Goal: Task Accomplishment & Management: Use online tool/utility

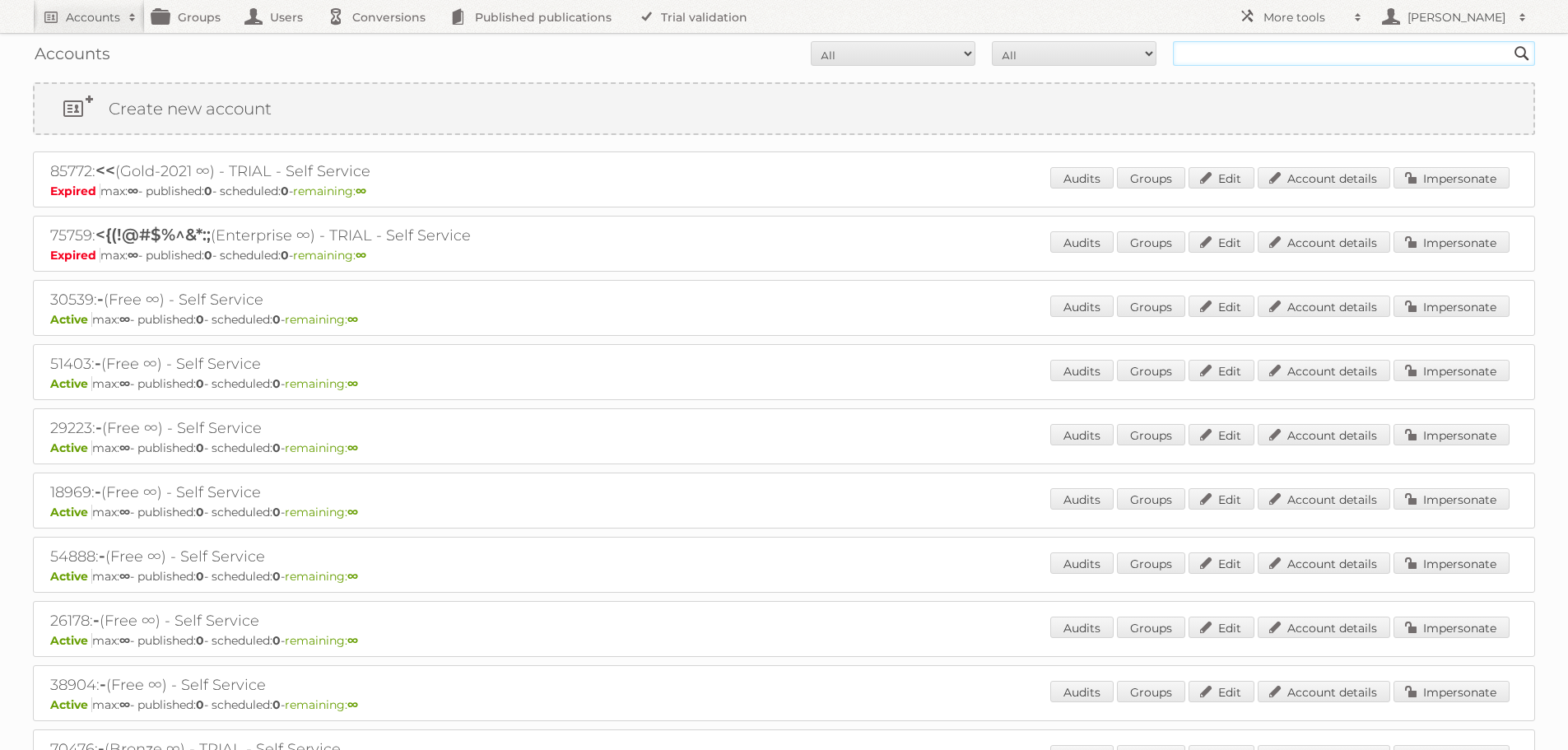
click at [1245, 49] on input "text" at bounding box center [1353, 52] width 362 height 24
type input "slingsby"
click at [1509, 41] on input "Search" at bounding box center [1520, 52] width 24 height 24
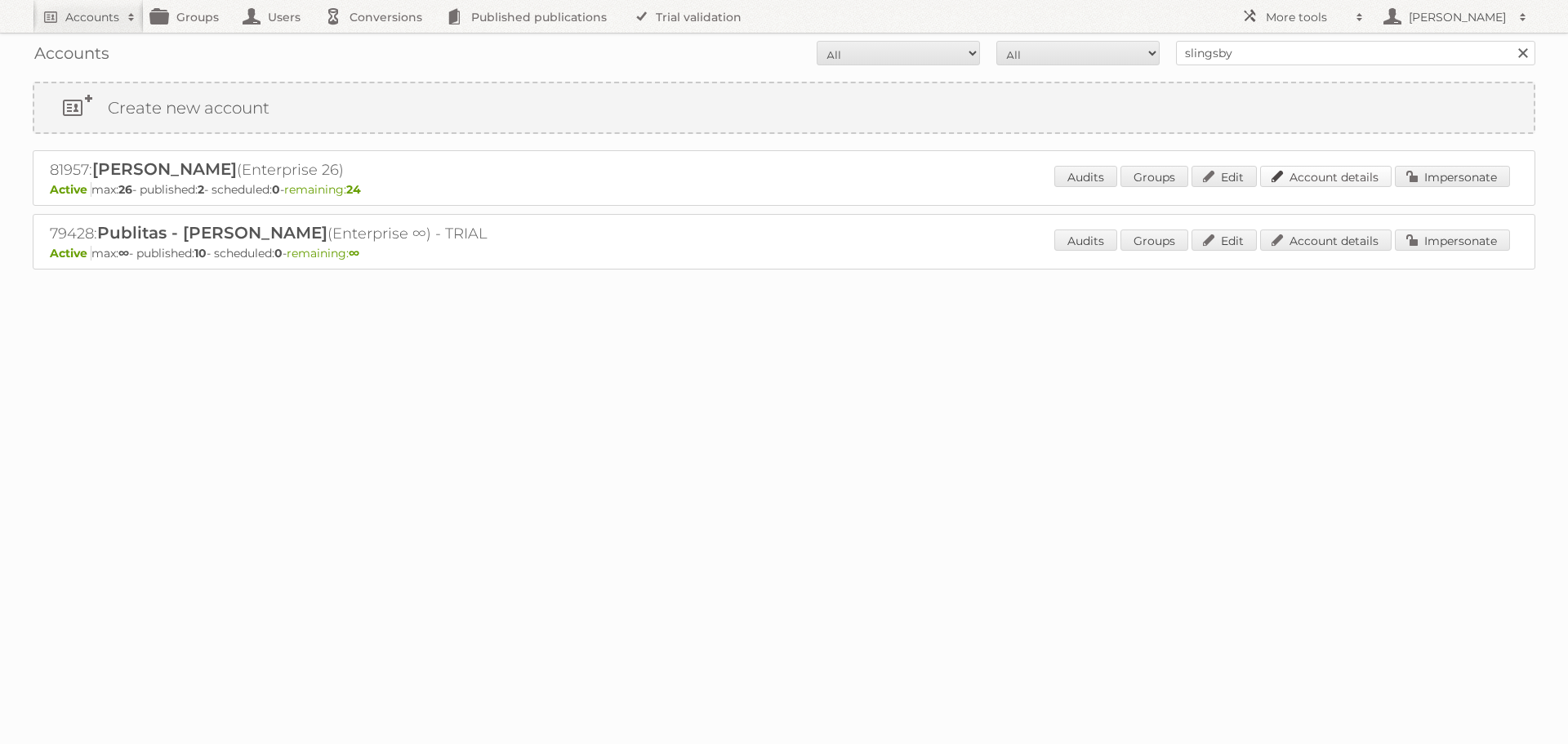
click at [1308, 175] on link "Account details" at bounding box center [1325, 176] width 132 height 21
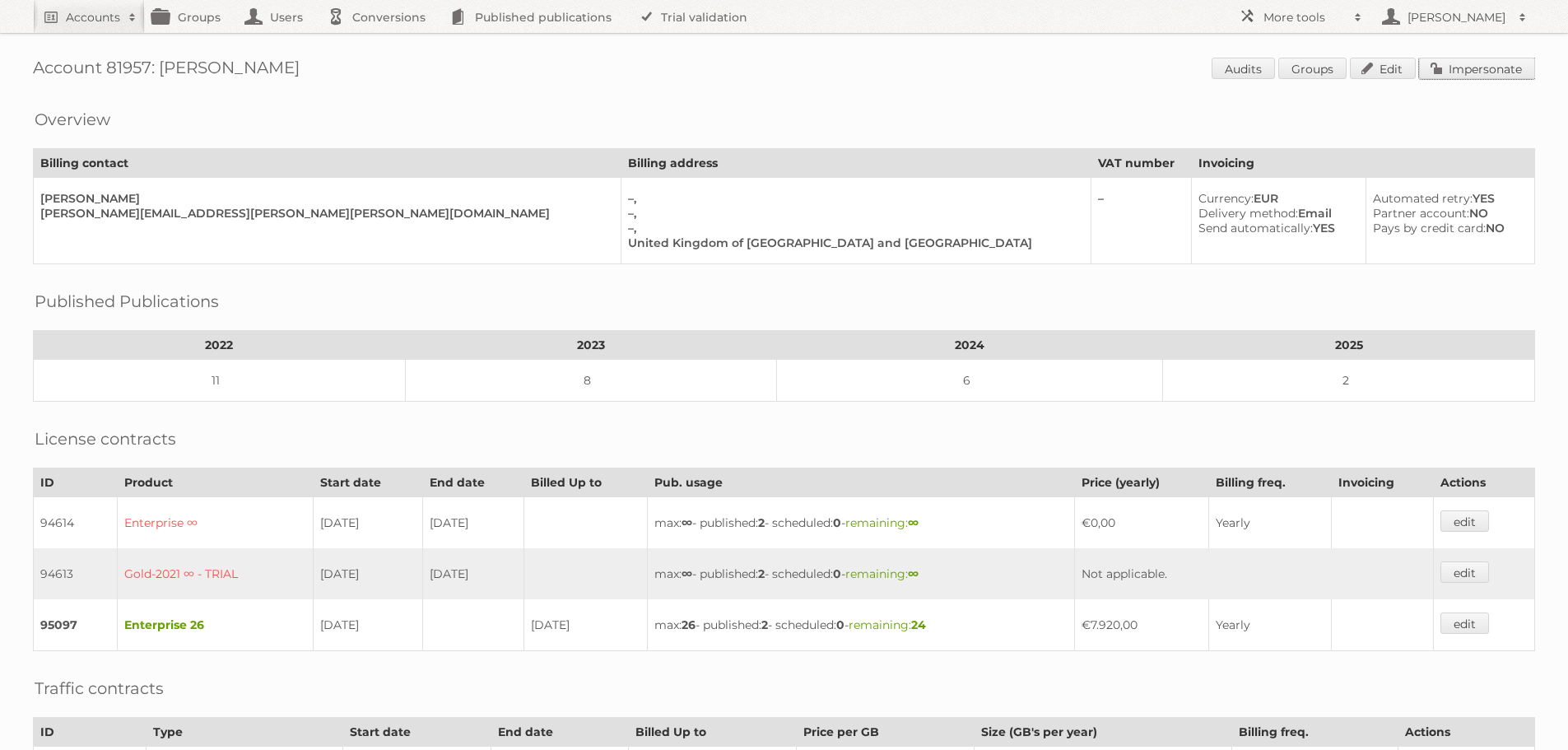
click at [1486, 72] on link "Impersonate" at bounding box center [1477, 68] width 116 height 21
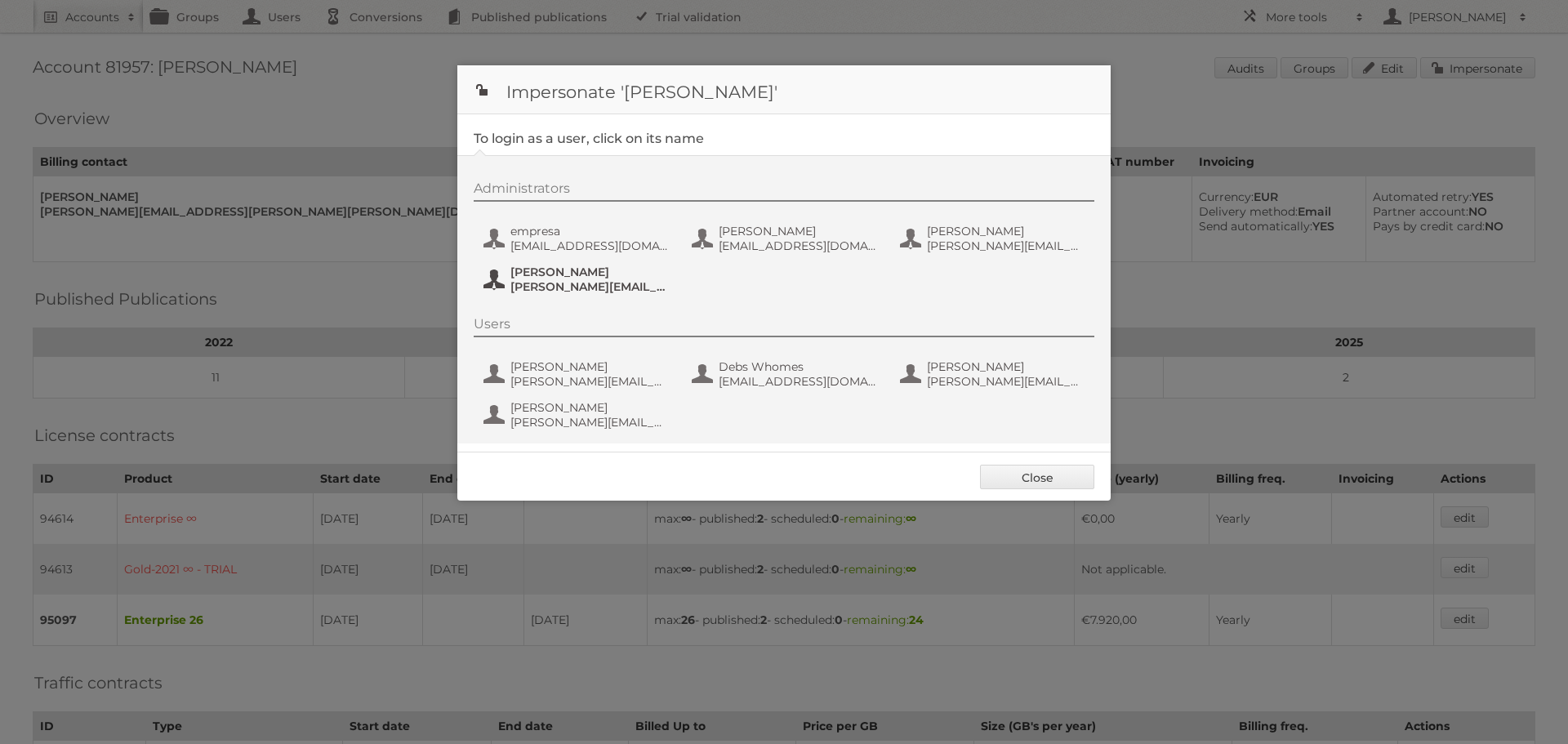
click at [574, 269] on span "Simon Rushworth" at bounding box center [589, 271] width 159 height 14
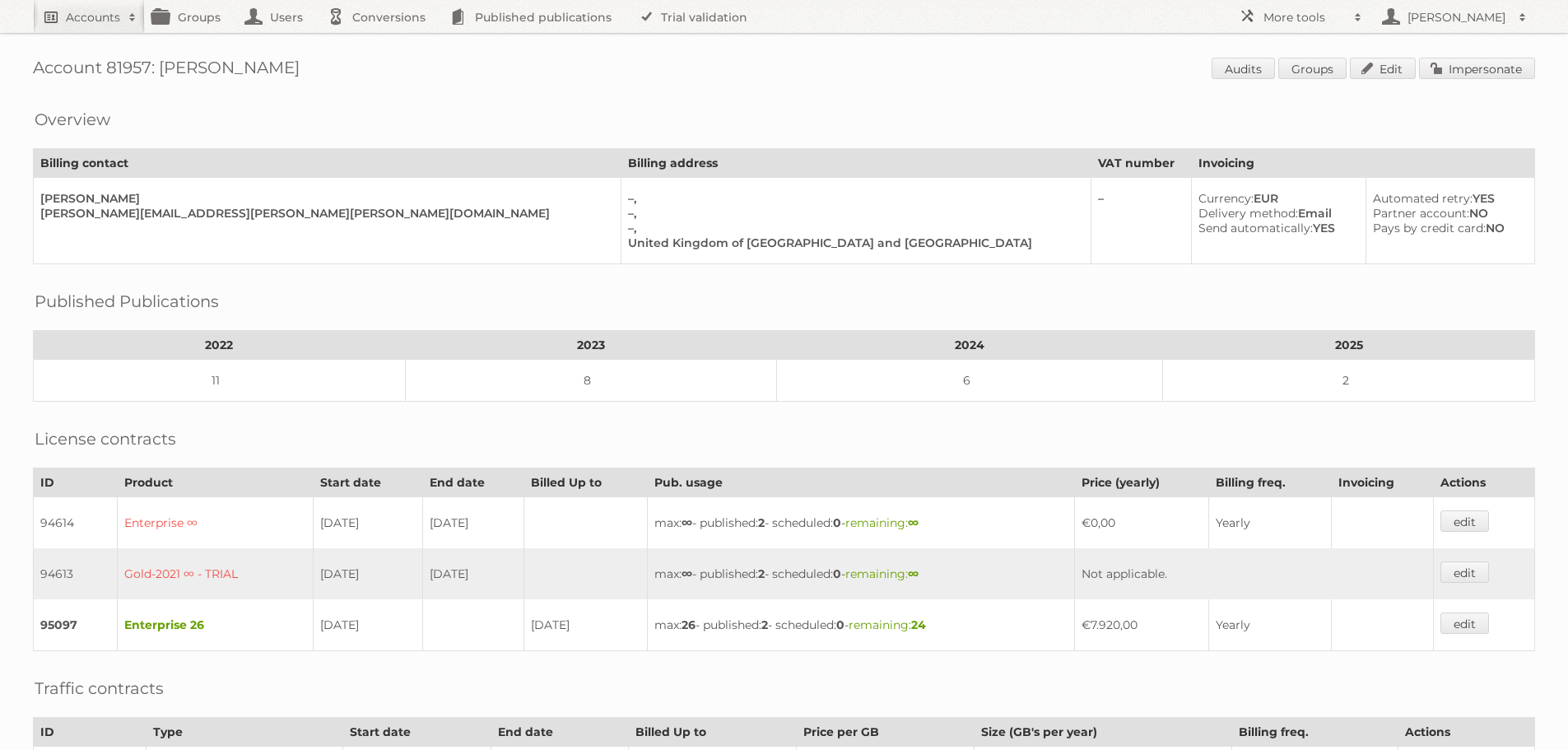
click at [94, 18] on h2 "Accounts" at bounding box center [93, 16] width 54 height 16
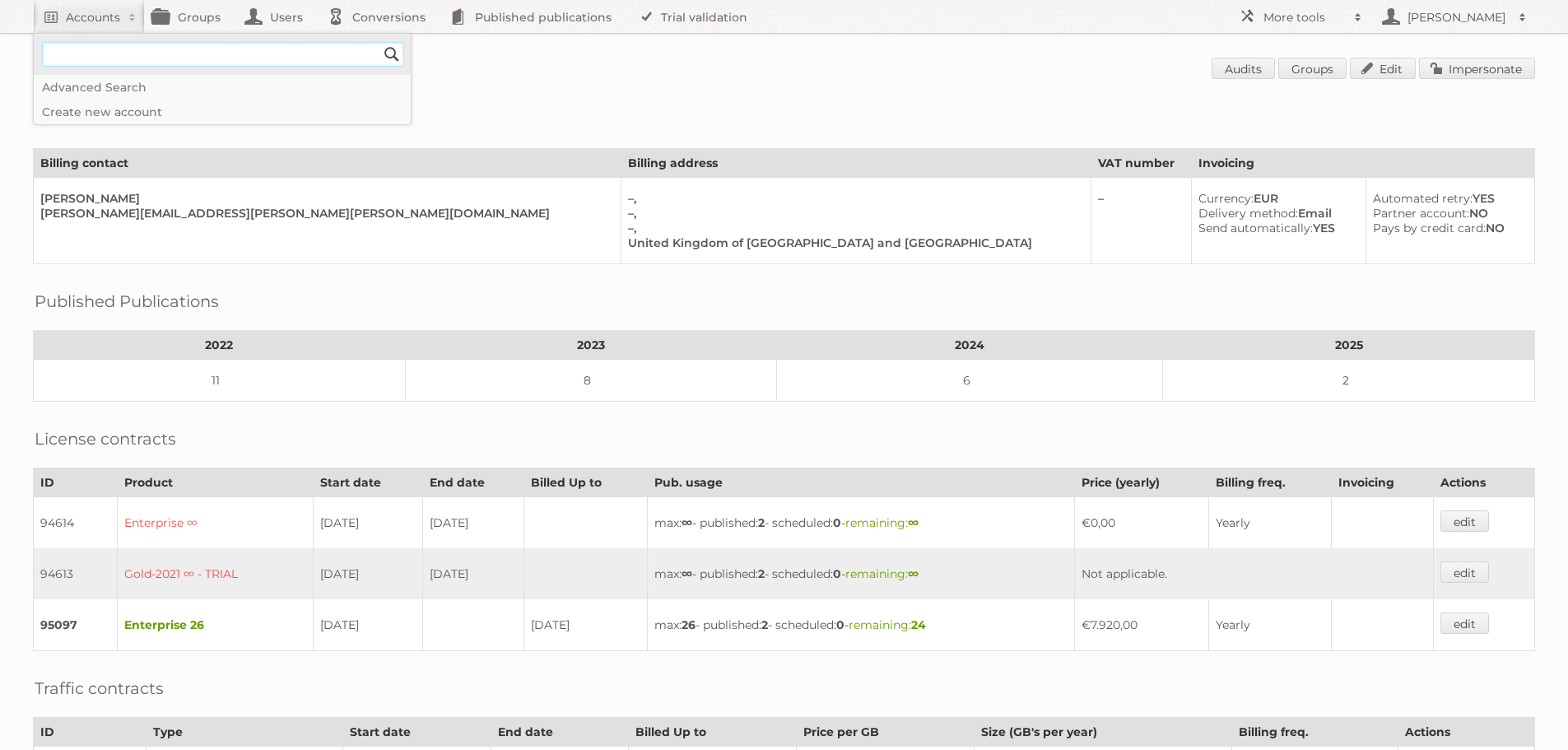
click at [122, 53] on input"] "text" at bounding box center [222, 53] width 362 height 24
type input"] "[PERSON_NAME]"
click at [379, 42] on input "Search" at bounding box center [391, 53] width 24 height 24
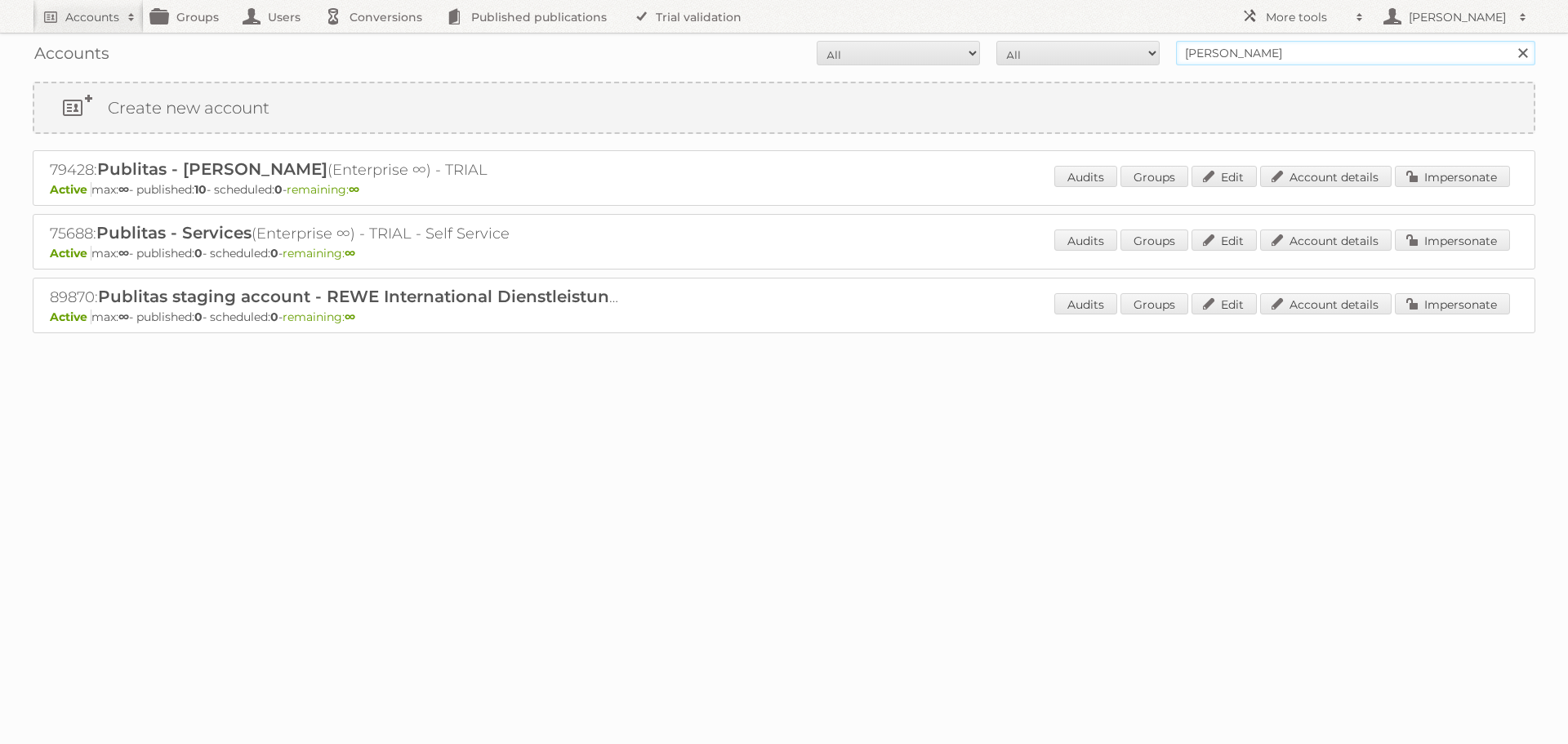
drag, startPoint x: 1249, startPoint y: 52, endPoint x: 1151, endPoint y: 58, distance: 98.2
click at [1151, 59] on form "All Active Expired Pending All Paid Trials Self service [PERSON_NAME] Search" at bounding box center [784, 52] width 1503 height 24
type input "[PERSON_NAME][EMAIL_ADDRESS][DOMAIN_NAME]"
click at [1510, 40] on input "Search" at bounding box center [1522, 52] width 24 height 24
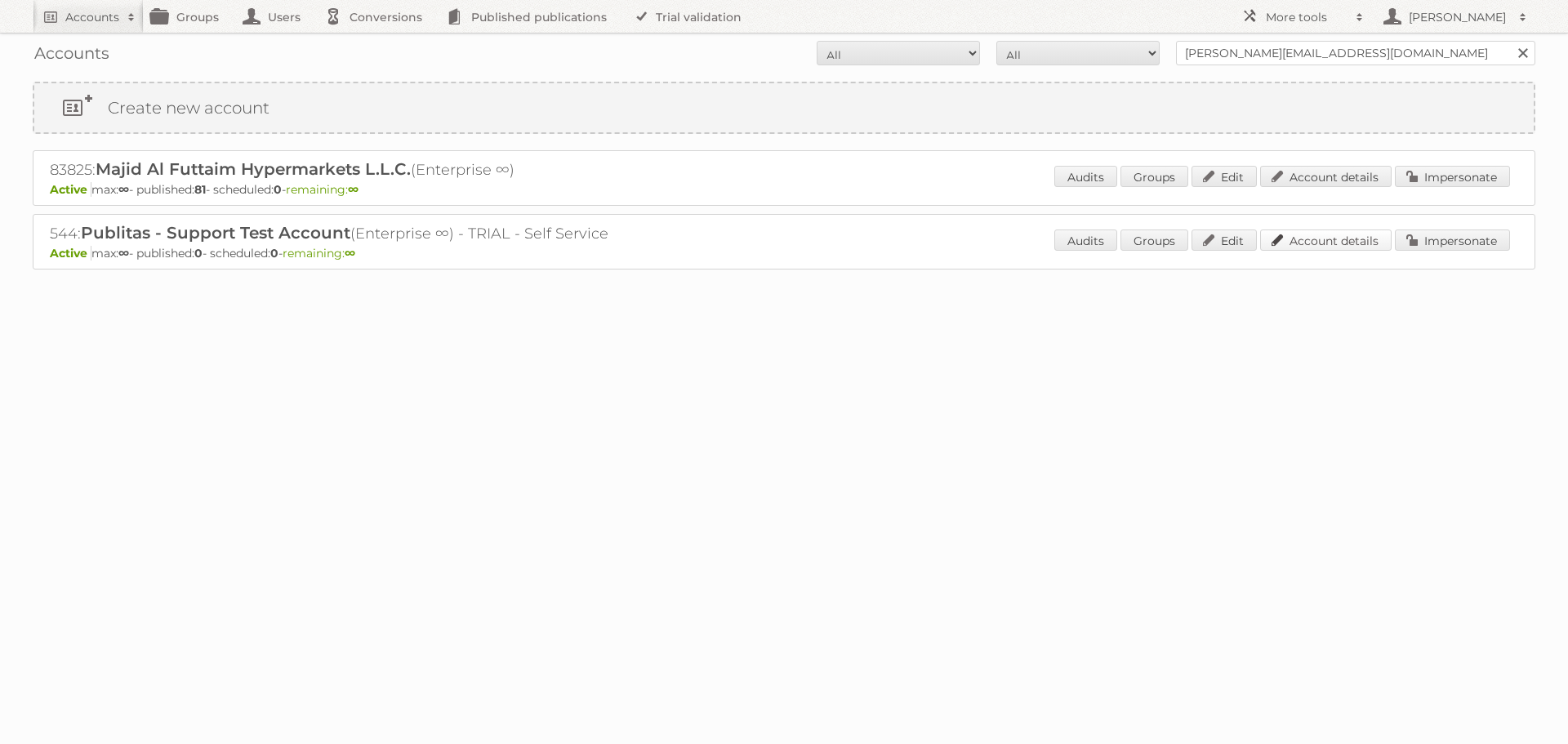
click at [1326, 245] on link "Account details" at bounding box center [1325, 240] width 132 height 21
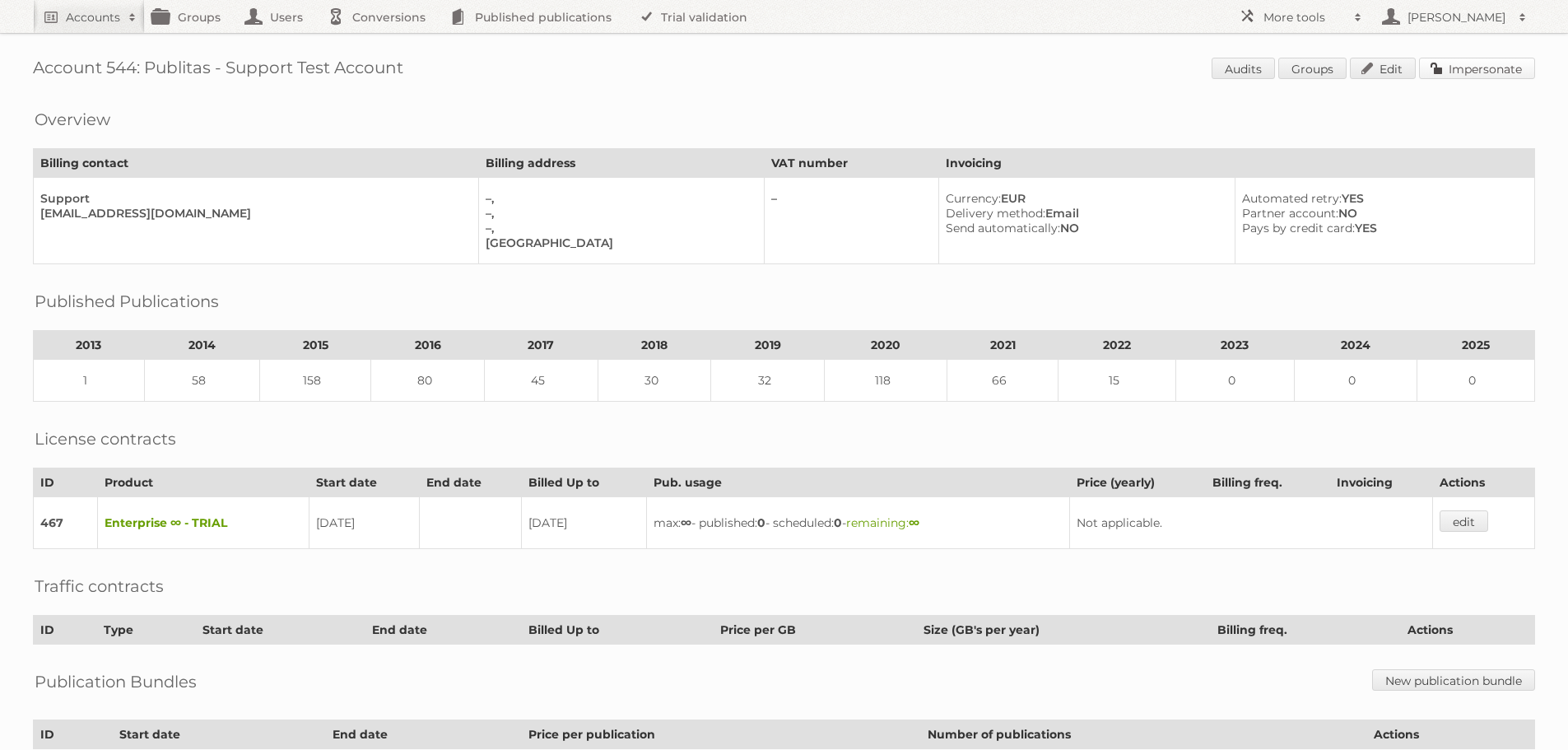
click at [1476, 69] on link "Impersonate" at bounding box center [1477, 68] width 116 height 21
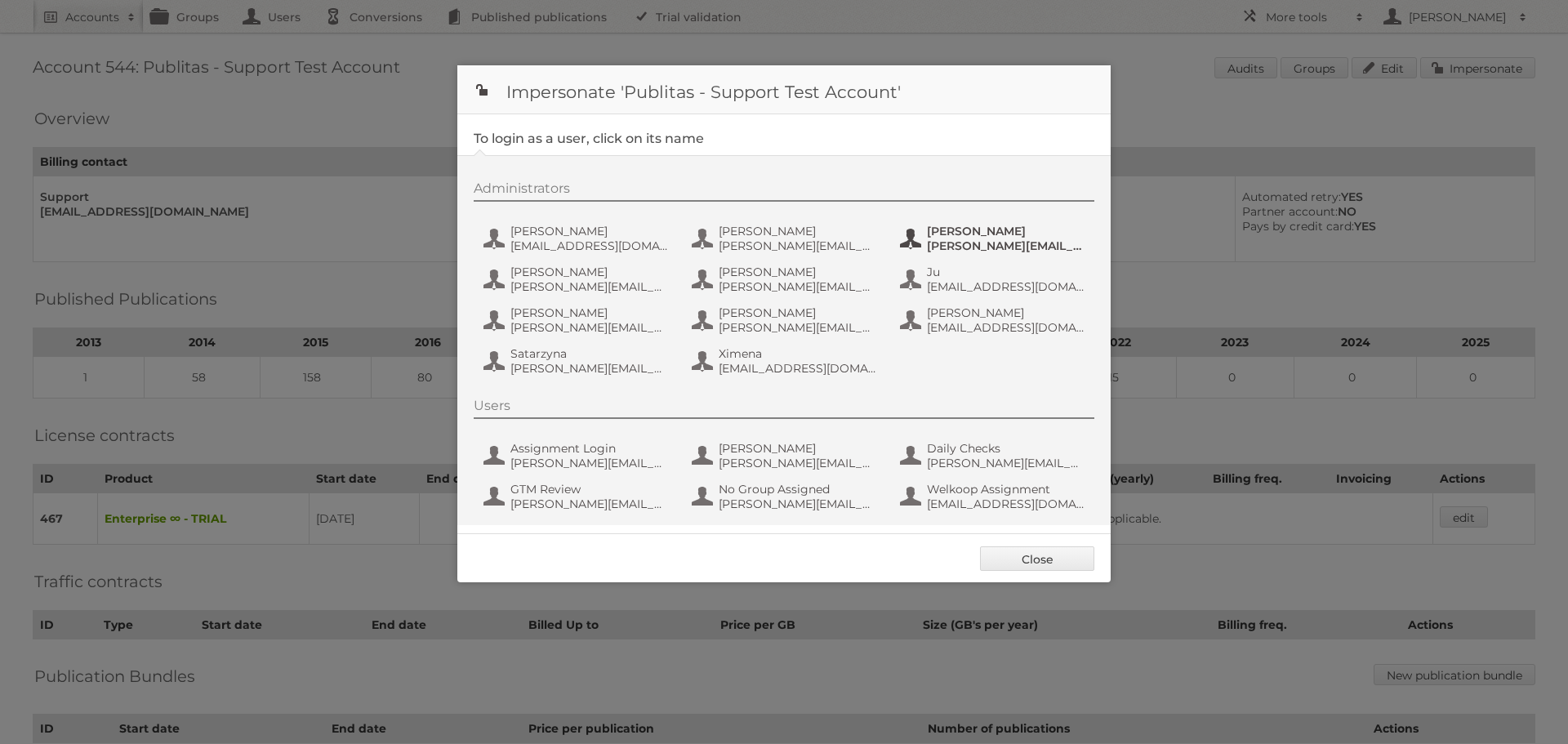
click at [968, 240] on span "[PERSON_NAME][EMAIL_ADDRESS][DOMAIN_NAME]" at bounding box center [1006, 245] width 159 height 14
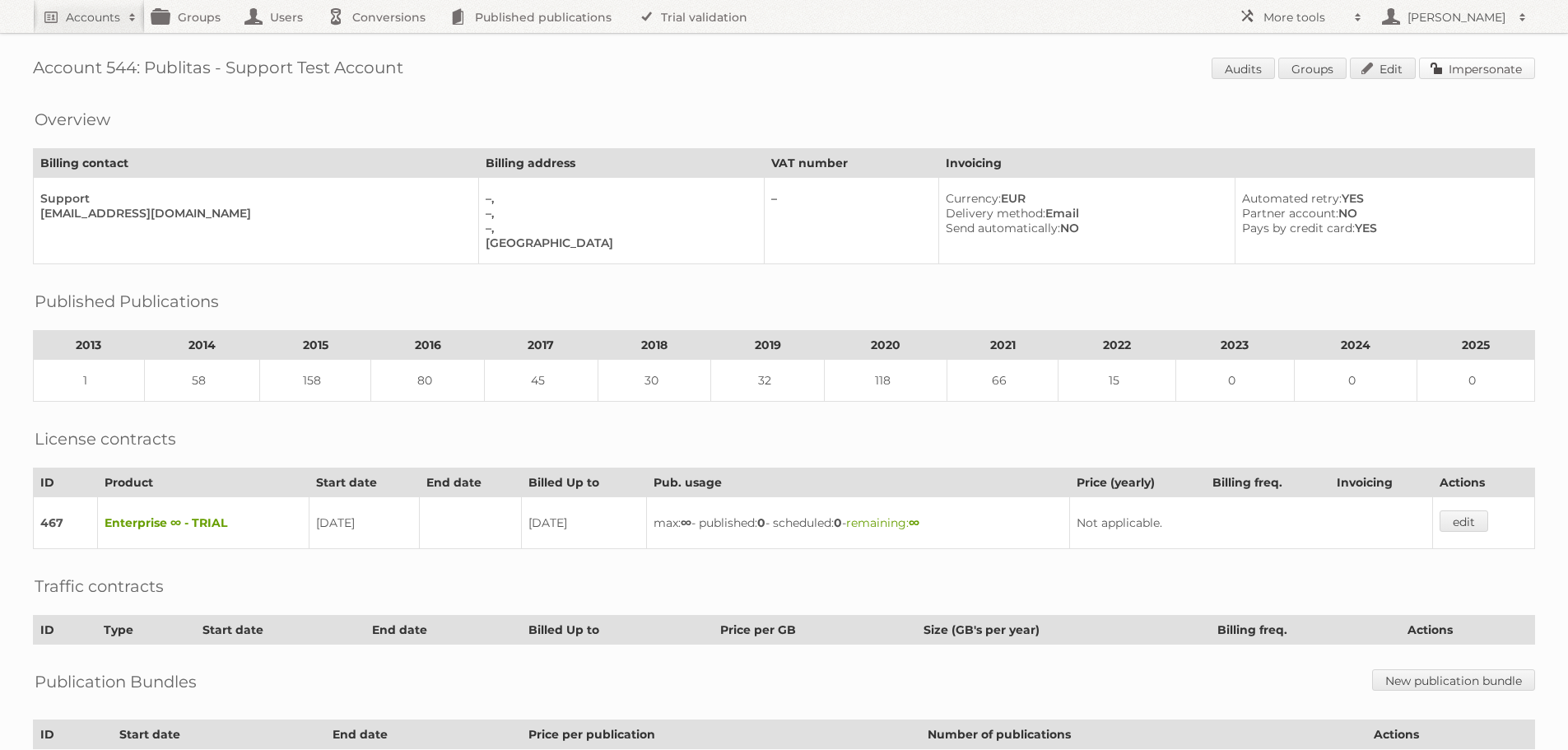
click at [1487, 66] on link "Impersonate" at bounding box center [1477, 68] width 116 height 21
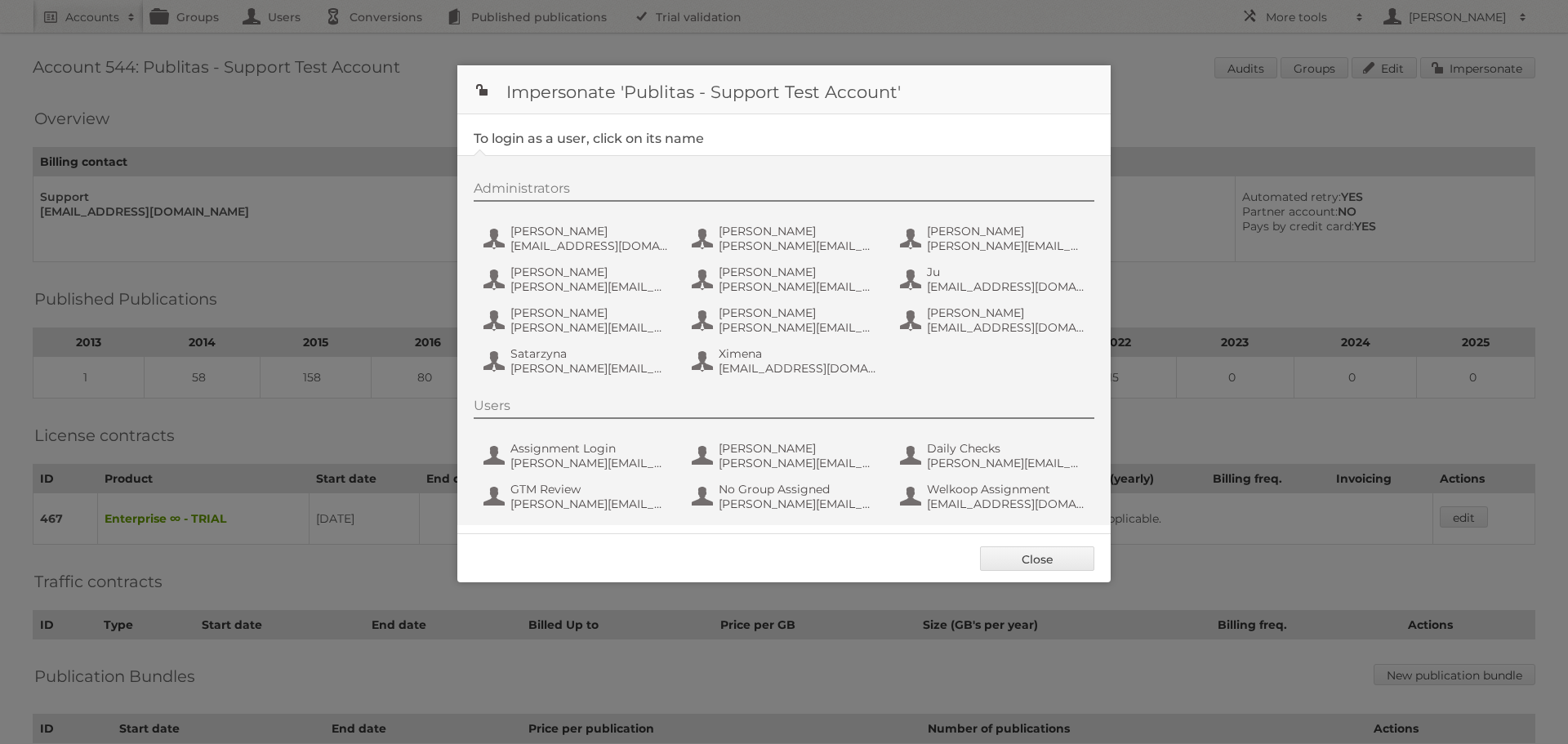
click at [261, 75] on div at bounding box center [784, 372] width 1568 height 744
click at [93, 12] on div at bounding box center [784, 372] width 1568 height 744
drag, startPoint x: 1012, startPoint y: 558, endPoint x: 835, endPoint y: 457, distance: 203.8
click at [1012, 557] on link "Close" at bounding box center [1037, 558] width 115 height 24
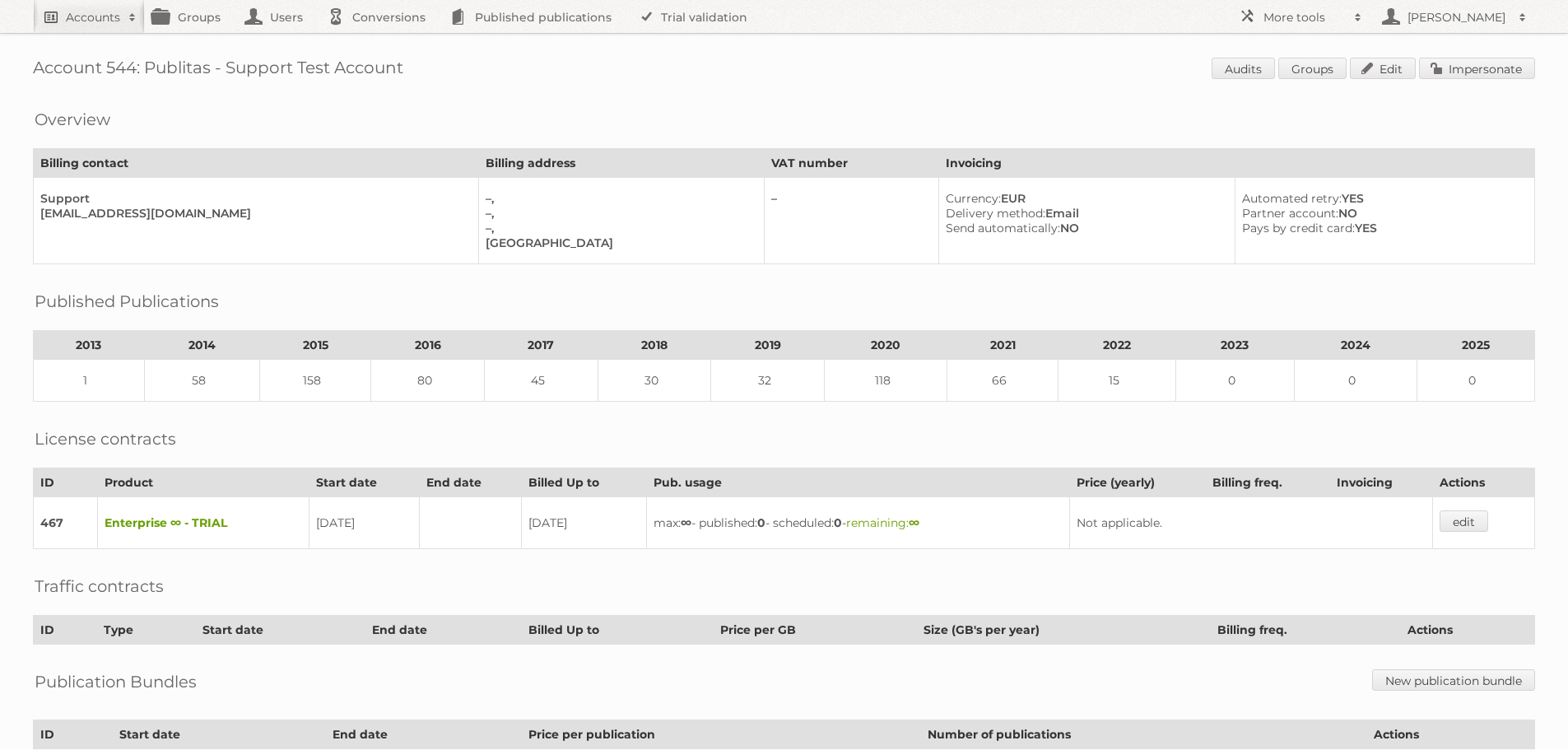
click at [92, 21] on h2 "Accounts" at bounding box center [93, 16] width 54 height 16
click at [206, 57] on input"] "text" at bounding box center [222, 53] width 362 height 24
type input"] "[PERSON_NAME]"
click at [379, 42] on input "Search" at bounding box center [391, 53] width 24 height 24
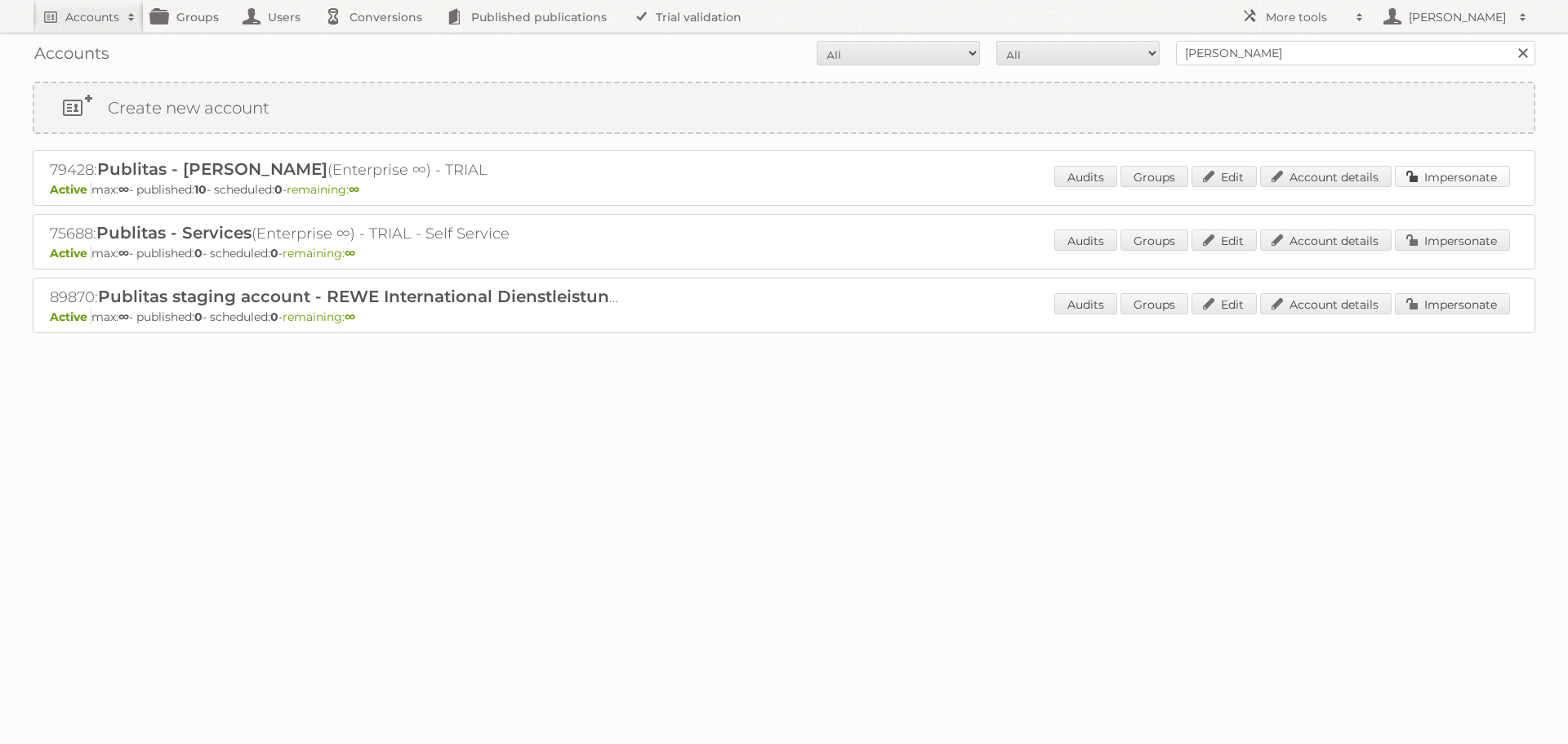
click at [1444, 173] on link "Impersonate" at bounding box center [1452, 176] width 116 height 21
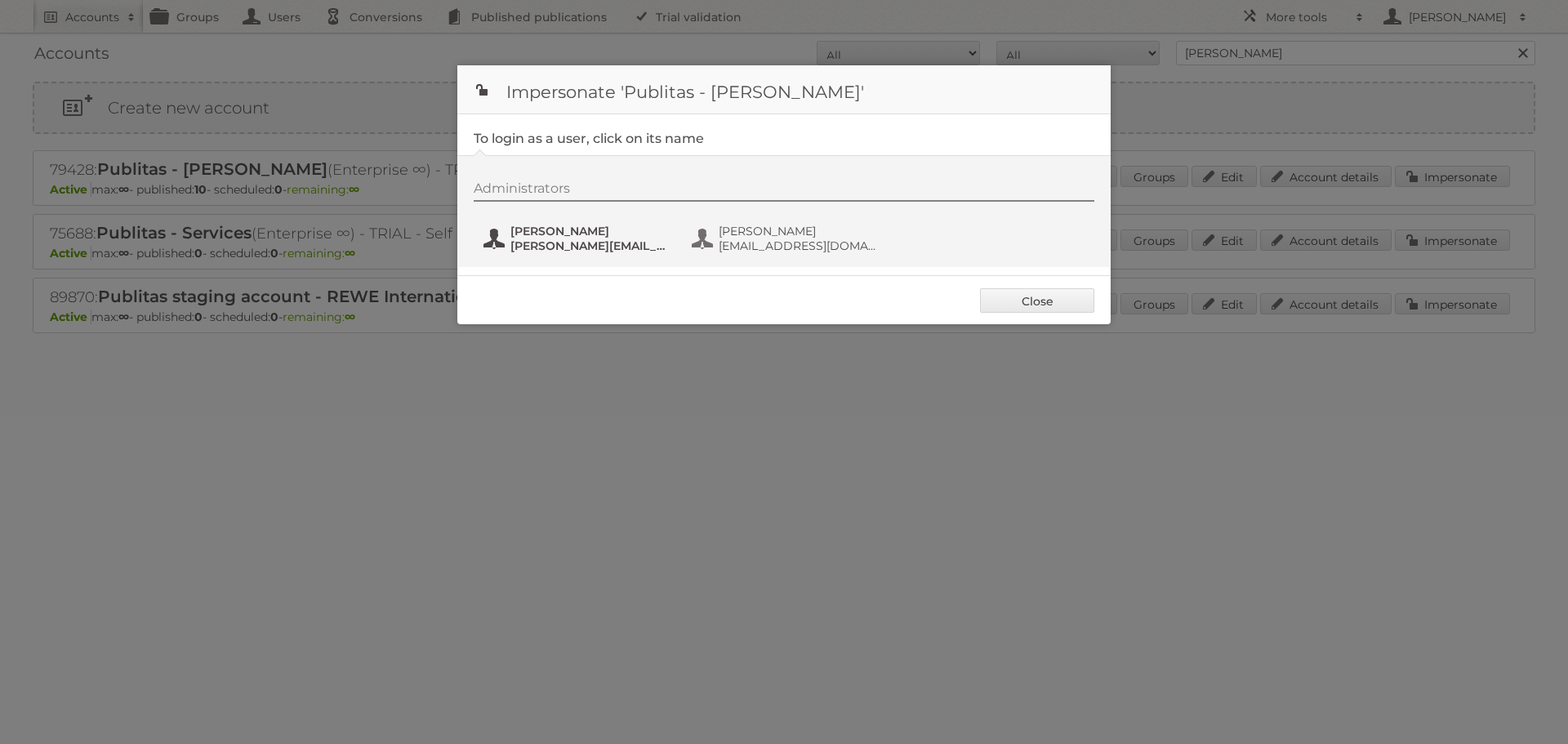
click at [604, 241] on span "[PERSON_NAME][EMAIL_ADDRESS][DOMAIN_NAME]" at bounding box center [589, 245] width 159 height 14
